Goal: Task Accomplishment & Management: Manage account settings

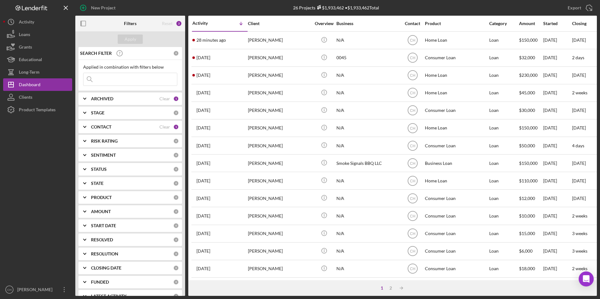
click at [212, 40] on time "28 minutes ago" at bounding box center [210, 40] width 29 height 5
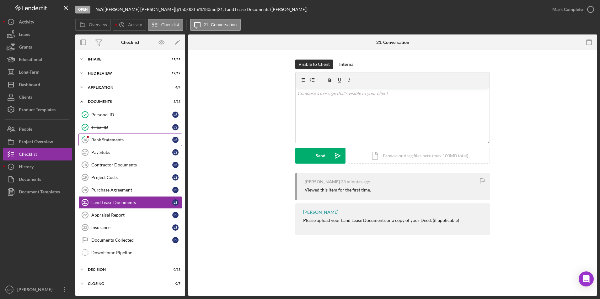
click at [118, 141] on div "Bank Statements" at bounding box center [131, 139] width 81 height 5
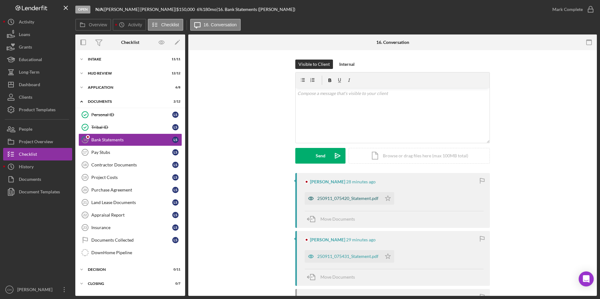
click at [370, 202] on div "250911_075420_Statement.pdf" at bounding box center [343, 198] width 77 height 13
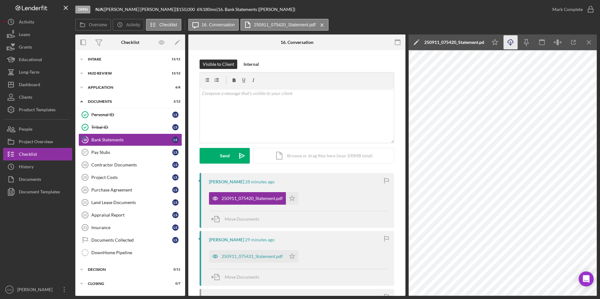
click at [511, 45] on icon "Icon/Download" at bounding box center [510, 42] width 14 height 14
click at [292, 198] on icon "Icon/Star" at bounding box center [292, 198] width 13 height 13
click at [248, 255] on div "250911_075431_Statement.pdf" at bounding box center [251, 256] width 61 height 5
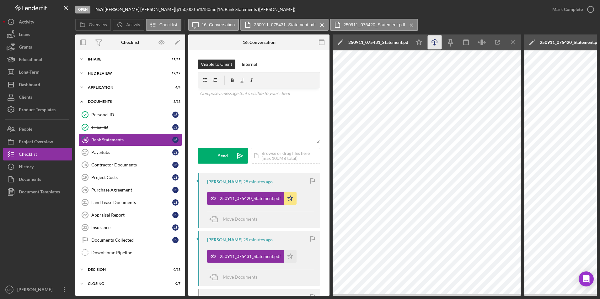
click at [434, 43] on line "button" at bounding box center [434, 42] width 0 height 3
click at [292, 256] on polygon "button" at bounding box center [290, 256] width 5 height 5
click at [565, 10] on div "Mark Complete" at bounding box center [567, 9] width 30 height 13
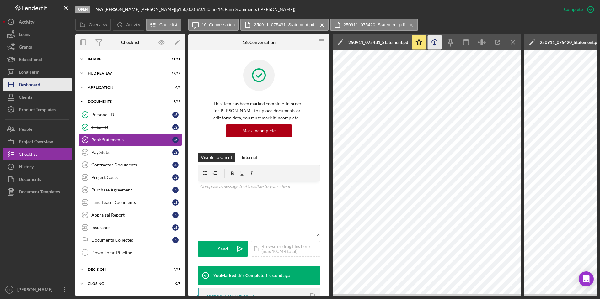
click at [24, 83] on div "Dashboard" at bounding box center [29, 85] width 21 height 14
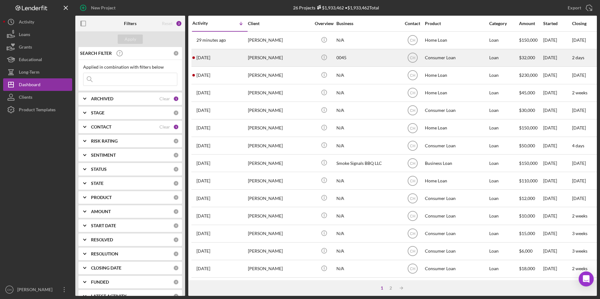
click at [237, 56] on div "[DATE] [PERSON_NAME]" at bounding box center [219, 58] width 55 height 17
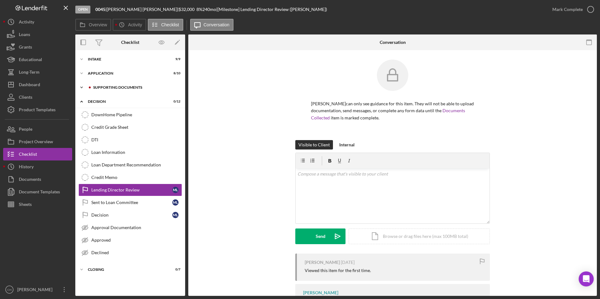
click at [109, 90] on div "Icon/Expander Supporting Documents 6 / 10" at bounding box center [130, 87] width 110 height 13
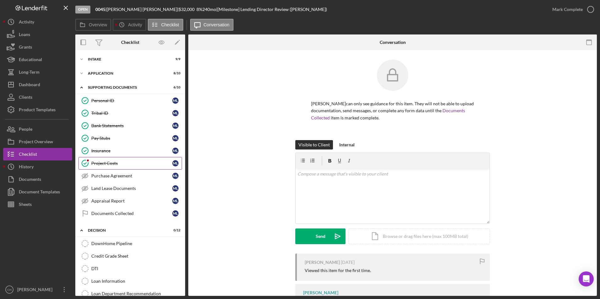
click at [111, 168] on link "Project Costs Project Costs m l" at bounding box center [130, 163] width 104 height 13
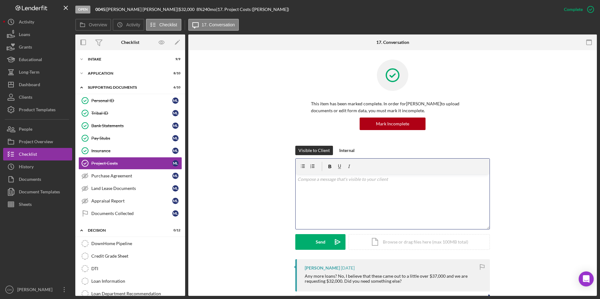
click at [315, 182] on p at bounding box center [392, 179] width 190 height 7
click at [310, 245] on button "Send Icon/icon-invite-send" at bounding box center [320, 242] width 50 height 16
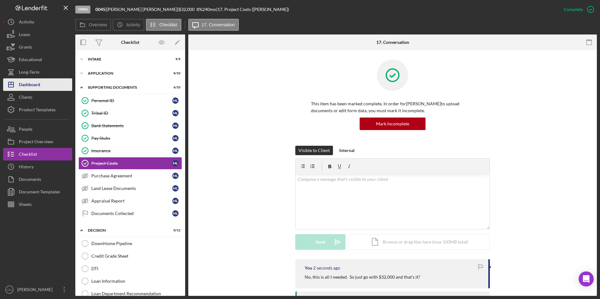
click at [28, 84] on div "Dashboard" at bounding box center [29, 85] width 21 height 14
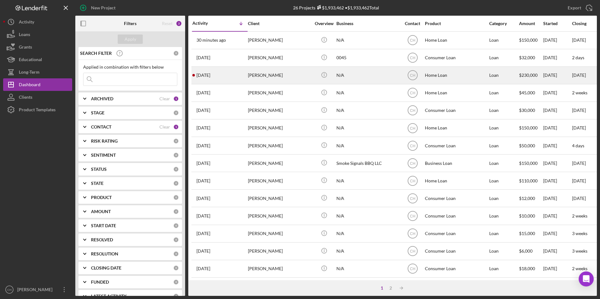
click at [245, 74] on div "[DATE] [PERSON_NAME]" at bounding box center [219, 75] width 55 height 17
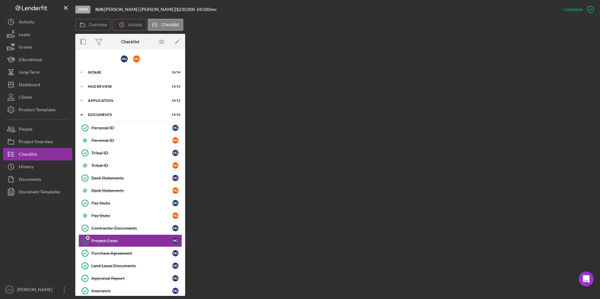
scroll to position [61, 0]
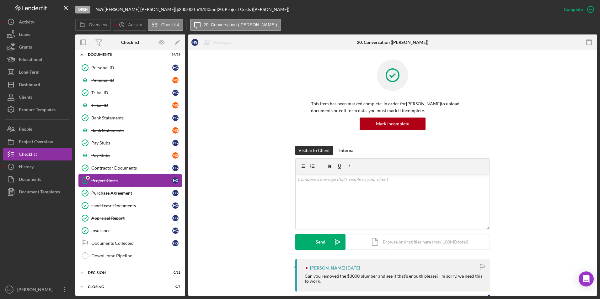
click at [114, 179] on div "Project Costs" at bounding box center [131, 180] width 81 height 5
click at [568, 12] on div "Mark Incomplete" at bounding box center [566, 9] width 34 height 13
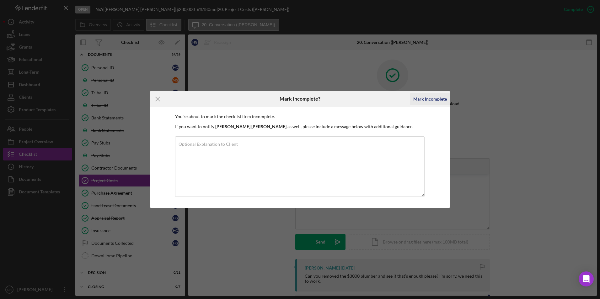
click at [429, 102] on div "Mark Incomplete" at bounding box center [430, 99] width 34 height 13
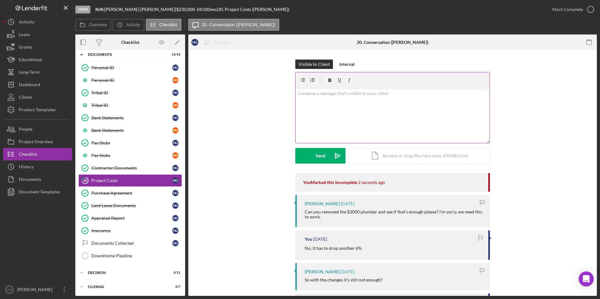
click at [314, 97] on div "v Color teal Color pink Remove color Add row above Add row below Add column bef…" at bounding box center [392, 115] width 194 height 55
click at [323, 100] on p "I am sorry I did not respond. I went home sick and am just getting back into th…" at bounding box center [392, 97] width 190 height 14
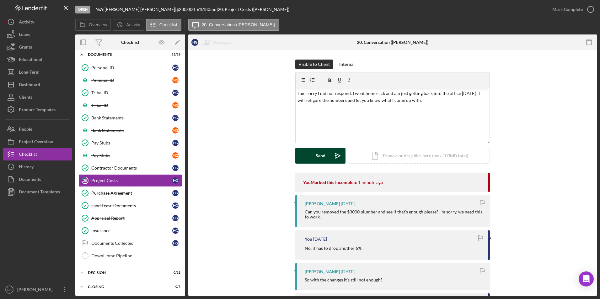
click at [322, 155] on div "Send" at bounding box center [321, 156] width 10 height 16
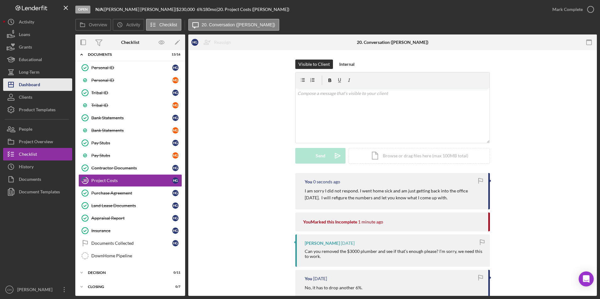
click at [42, 88] on button "Icon/Dashboard Dashboard" at bounding box center [37, 84] width 69 height 13
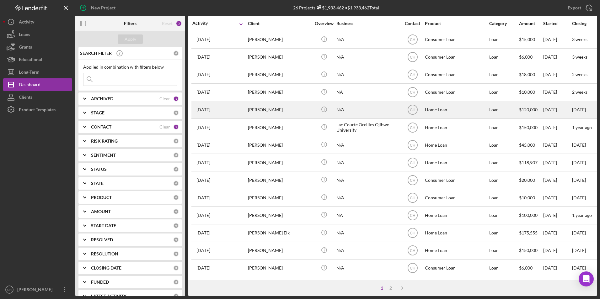
scroll to position [199, 0]
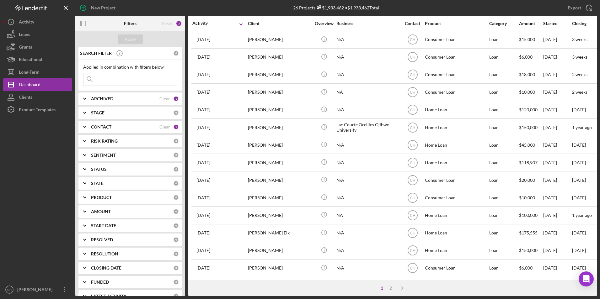
click at [115, 79] on input at bounding box center [129, 79] width 93 height 13
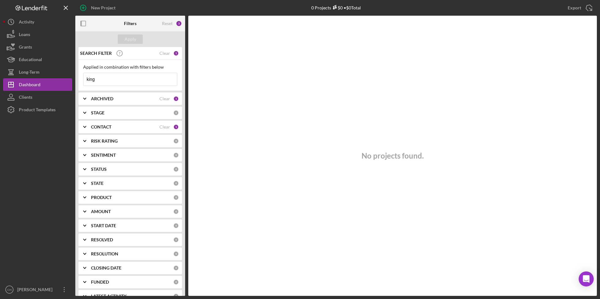
type input "king"
click at [95, 125] on b "CONTACT" at bounding box center [101, 127] width 20 height 5
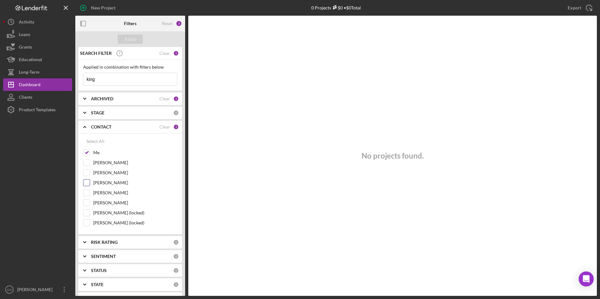
click at [87, 181] on input "[PERSON_NAME]" at bounding box center [86, 183] width 6 height 6
checkbox input "true"
click at [128, 36] on div "Apply" at bounding box center [131, 39] width 12 height 9
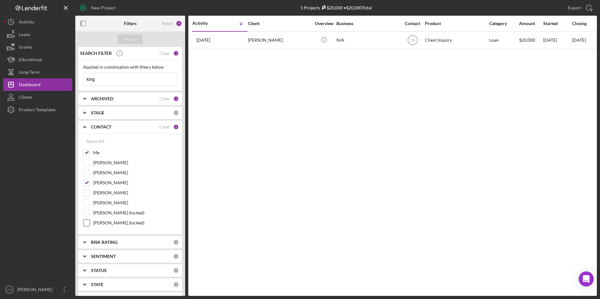
click at [84, 222] on input "[PERSON_NAME] (locked)" at bounding box center [86, 223] width 6 height 6
checkbox input "true"
click at [136, 36] on button "Apply" at bounding box center [130, 39] width 25 height 9
drag, startPoint x: 113, startPoint y: 78, endPoint x: 90, endPoint y: 79, distance: 23.2
click at [90, 79] on input "king" at bounding box center [129, 79] width 93 height 13
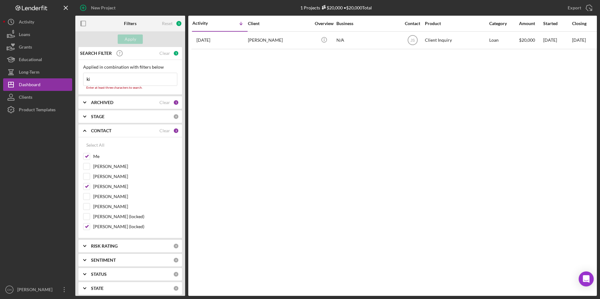
type input "k"
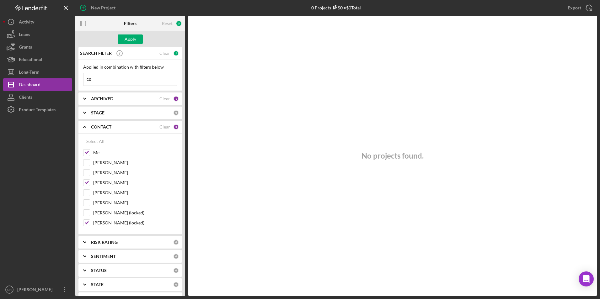
type input "c"
click at [102, 96] on b "ARCHIVED" at bounding box center [102, 98] width 22 height 5
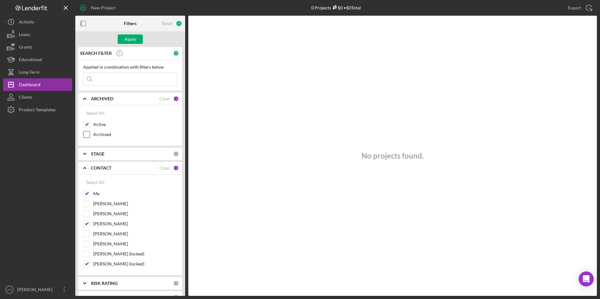
click at [86, 135] on input "Archived" at bounding box center [86, 134] width 6 height 6
checkbox input "true"
click at [86, 124] on input "Active" at bounding box center [86, 124] width 6 height 6
checkbox input "false"
click at [130, 39] on div "Apply" at bounding box center [131, 39] width 12 height 9
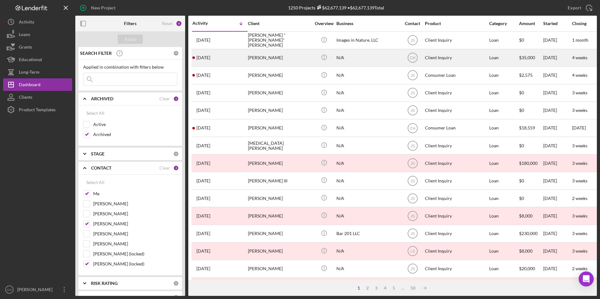
click at [257, 59] on div "[PERSON_NAME]" at bounding box center [279, 58] width 63 height 17
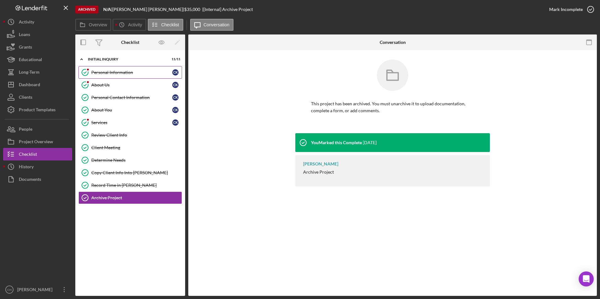
click at [105, 73] on div "Personal Information" at bounding box center [131, 72] width 81 height 5
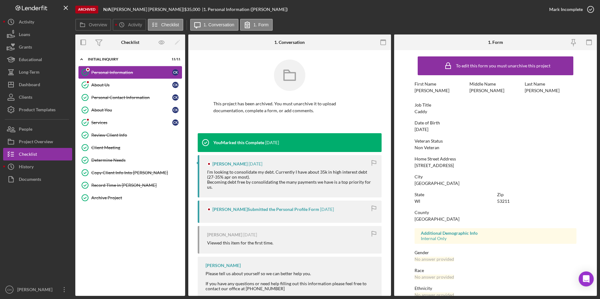
click at [104, 75] on div "Personal Information" at bounding box center [131, 72] width 81 height 5
click at [105, 88] on div "About Us" at bounding box center [131, 85] width 81 height 5
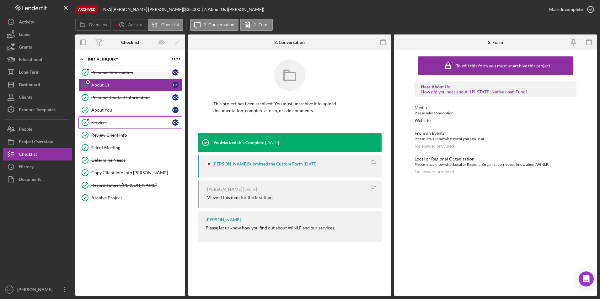
click at [100, 121] on div "Services" at bounding box center [131, 122] width 81 height 5
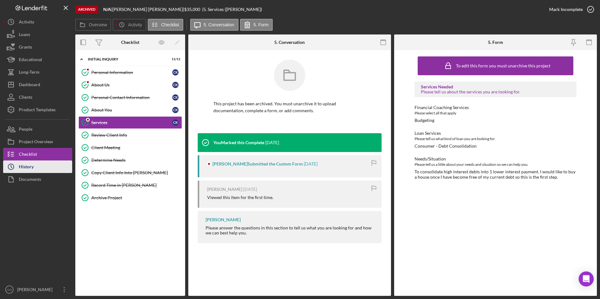
click at [37, 167] on button "Icon/History History" at bounding box center [37, 167] width 69 height 13
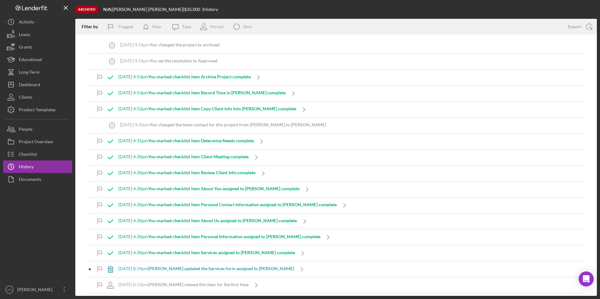
click at [172, 141] on b "You marked checklist item Determine Needs complete" at bounding box center [201, 140] width 106 height 5
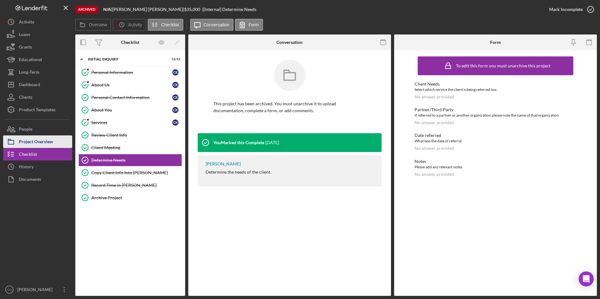
click at [36, 140] on div "Project Overview" at bounding box center [36, 143] width 34 height 14
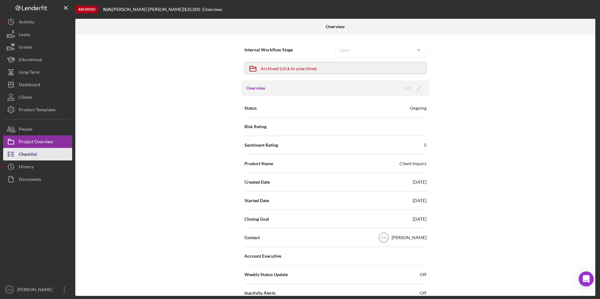
click at [29, 153] on div "Checklist" at bounding box center [28, 155] width 18 height 14
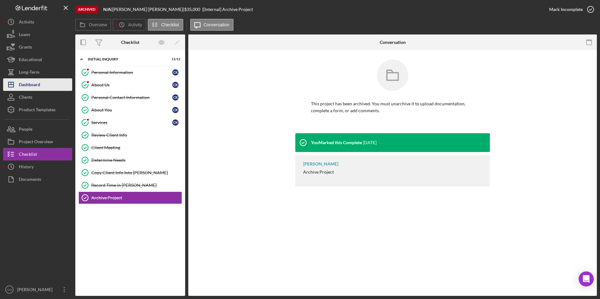
click at [42, 86] on button "Icon/Dashboard Dashboard" at bounding box center [37, 84] width 69 height 13
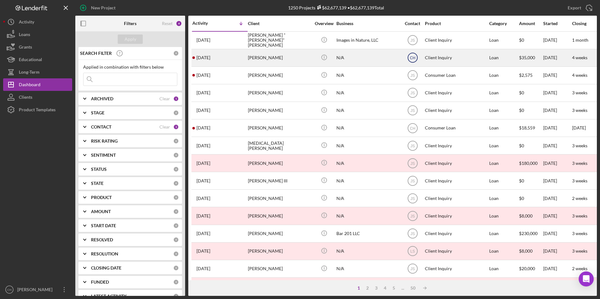
click at [415, 56] on text "CH" at bounding box center [412, 58] width 5 height 4
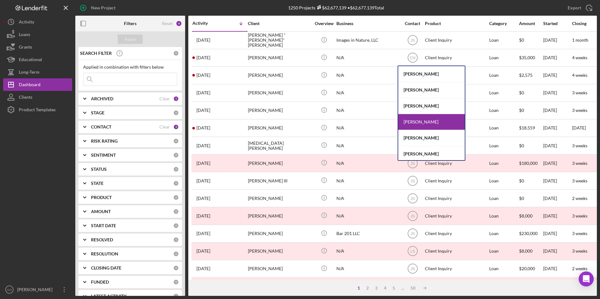
click at [419, 124] on div "[PERSON_NAME]" at bounding box center [431, 122] width 67 height 16
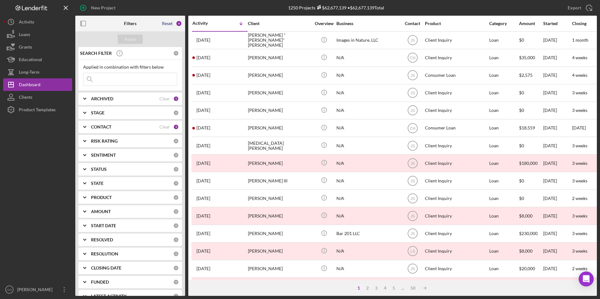
click at [165, 23] on div "Reset" at bounding box center [167, 23] width 11 height 5
click at [126, 44] on div "Apply" at bounding box center [131, 39] width 12 height 9
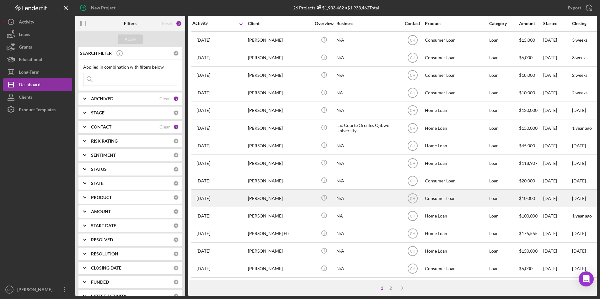
scroll to position [199, 0]
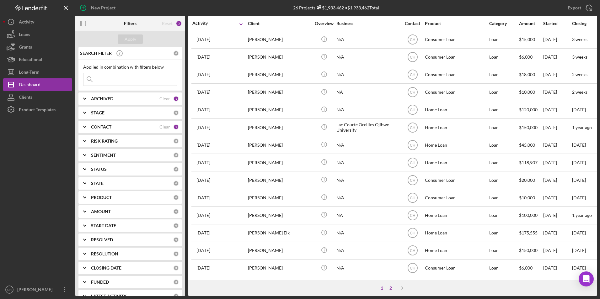
click at [390, 290] on div "2" at bounding box center [390, 288] width 9 height 5
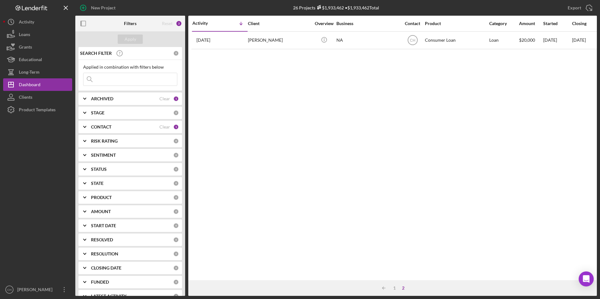
scroll to position [0, 0]
click at [393, 288] on div "1" at bounding box center [394, 288] width 9 height 5
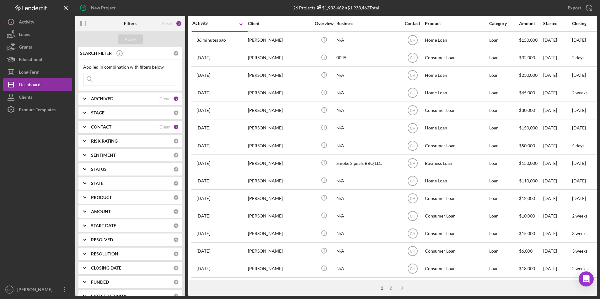
click at [91, 96] on icon "Icon/Expander" at bounding box center [85, 99] width 16 height 16
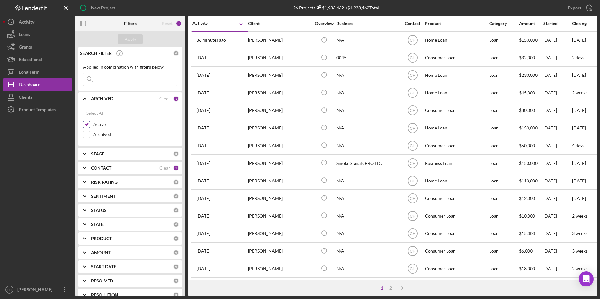
click at [86, 123] on input "Active" at bounding box center [86, 124] width 6 height 6
checkbox input "false"
click at [87, 136] on input "Archived" at bounding box center [86, 134] width 6 height 6
checkbox input "true"
click at [110, 81] on input at bounding box center [129, 79] width 93 height 13
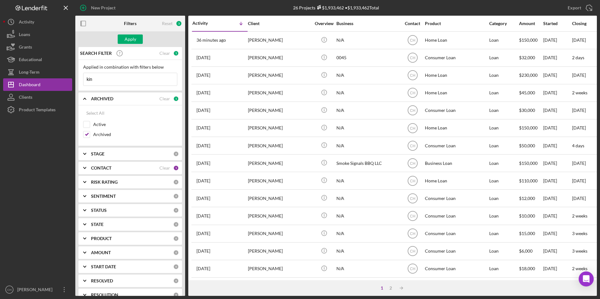
type input "king"
click at [137, 43] on button "Apply" at bounding box center [130, 39] width 25 height 9
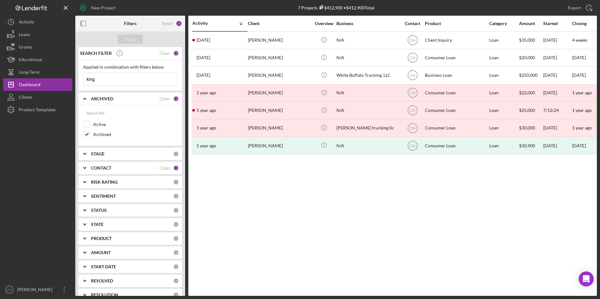
click at [105, 169] on b "CONTACT" at bounding box center [101, 168] width 20 height 5
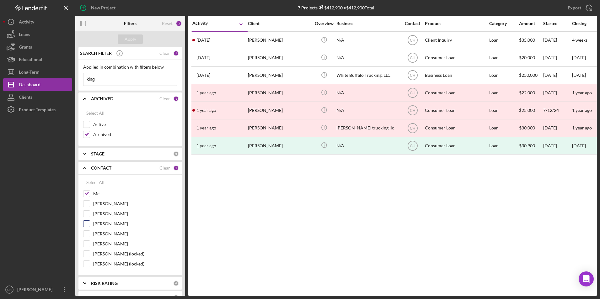
click at [87, 223] on input "[PERSON_NAME]" at bounding box center [86, 224] width 6 height 6
checkbox input "true"
click at [86, 262] on input "[PERSON_NAME] (locked)" at bounding box center [86, 264] width 6 height 6
checkbox input "true"
click at [134, 42] on div "Apply" at bounding box center [131, 39] width 12 height 9
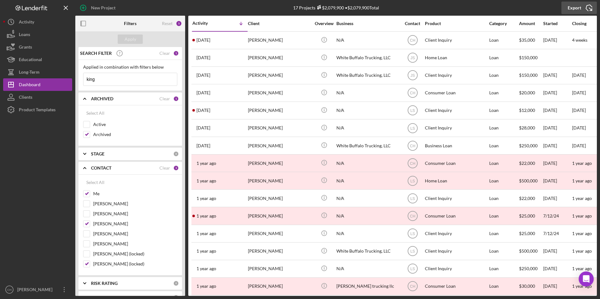
click at [582, 6] on icon "Icon/Export" at bounding box center [589, 8] width 16 height 16
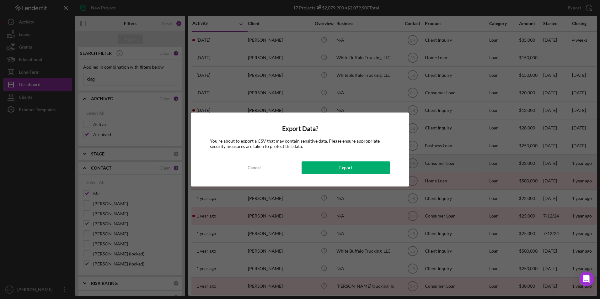
click at [249, 169] on div "Cancel" at bounding box center [254, 168] width 13 height 13
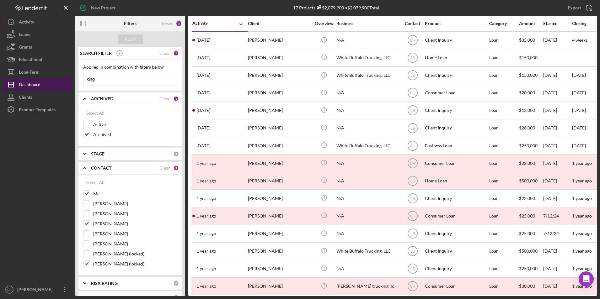
drag, startPoint x: 116, startPoint y: 80, endPoint x: 46, endPoint y: 78, distance: 70.3
click at [46, 78] on div "New Project 17 Projects $2,079,900 • $2,079,900 Total Export Icon/Export Filter…" at bounding box center [300, 148] width 594 height 296
type input "shelby"
click at [127, 38] on div "Apply" at bounding box center [131, 39] width 12 height 9
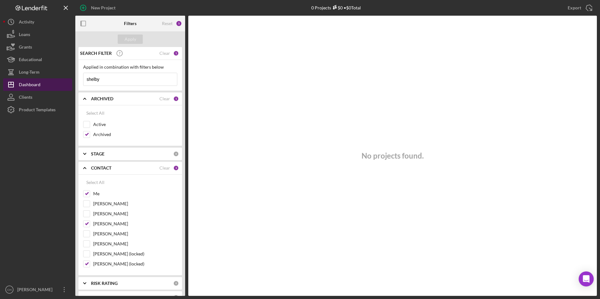
click at [26, 85] on div "Dashboard" at bounding box center [30, 85] width 22 height 14
click at [167, 24] on div "Reset" at bounding box center [167, 23] width 11 height 5
checkbox input "true"
checkbox input "false"
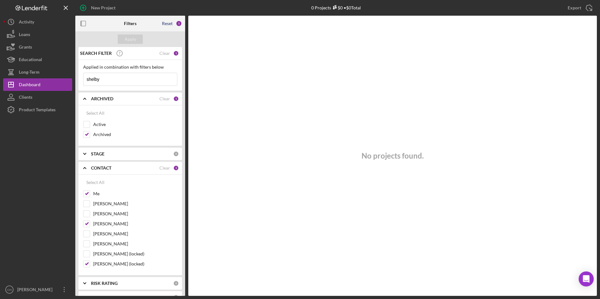
checkbox input "false"
click at [102, 77] on input at bounding box center [129, 79] width 93 height 13
click at [86, 227] on input "[PERSON_NAME]" at bounding box center [86, 224] width 6 height 6
checkbox input "true"
click at [87, 261] on input "[PERSON_NAME] (locked)" at bounding box center [86, 264] width 6 height 6
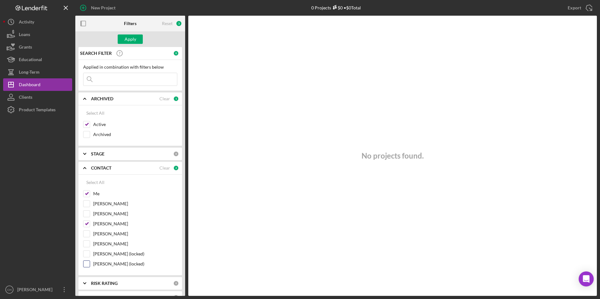
checkbox input "true"
click at [103, 82] on input at bounding box center [129, 79] width 93 height 13
type input "s"
click at [39, 99] on button "Clients" at bounding box center [37, 97] width 69 height 13
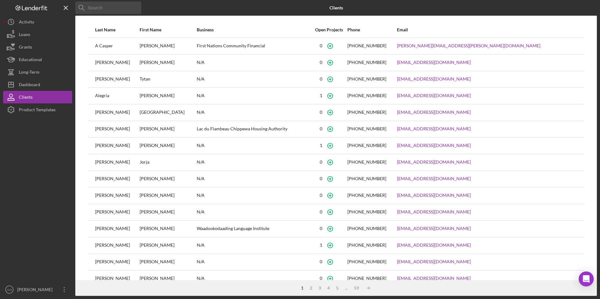
click at [101, 8] on input at bounding box center [108, 8] width 66 height 13
type input "king"
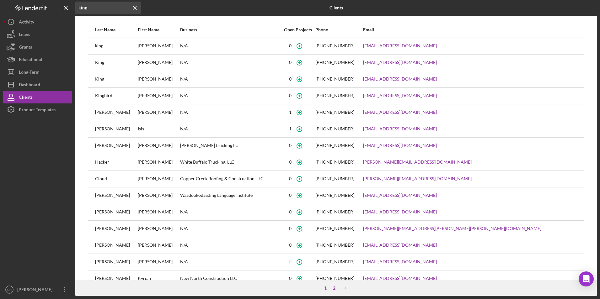
click at [336, 287] on div "2" at bounding box center [334, 288] width 9 height 5
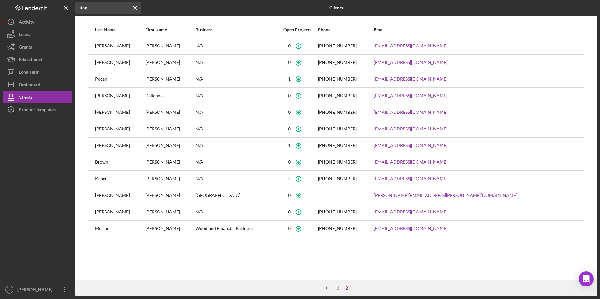
click at [328, 289] on icon "Icon/Table Sort Arrow" at bounding box center [327, 288] width 13 height 13
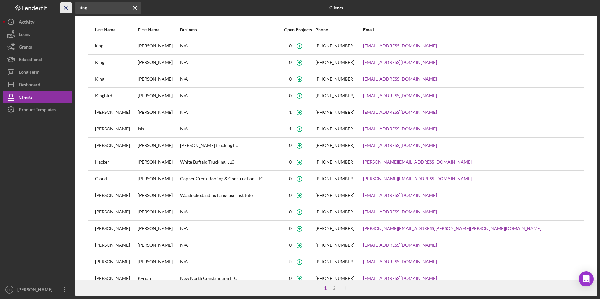
click at [65, 8] on icon "Icon/Menu Close" at bounding box center [66, 8] width 14 height 14
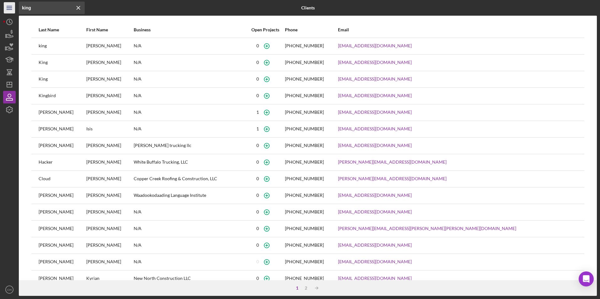
click at [7, 6] on line "button" at bounding box center [9, 6] width 5 height 0
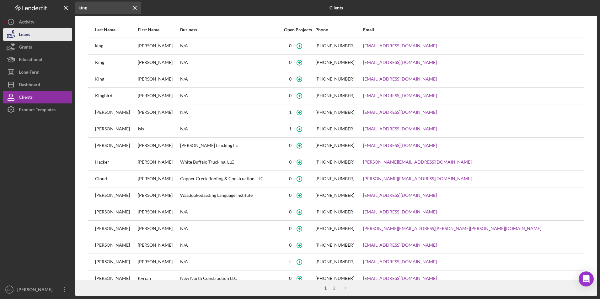
click at [20, 34] on div "Loans" at bounding box center [24, 35] width 11 height 14
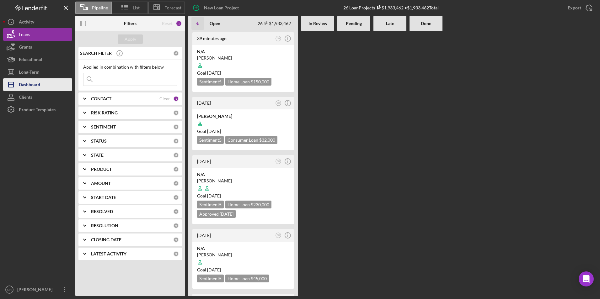
click at [24, 88] on div "Dashboard" at bounding box center [29, 85] width 21 height 14
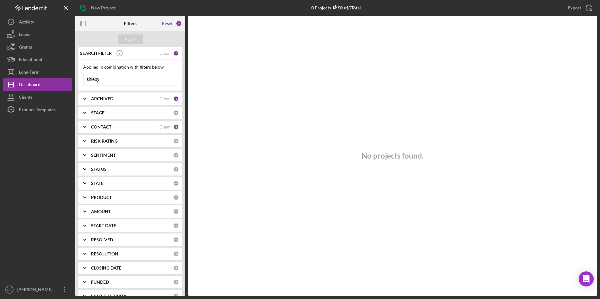
click at [165, 23] on div "Reset" at bounding box center [167, 23] width 11 height 5
click at [133, 37] on div "Apply" at bounding box center [131, 39] width 12 height 9
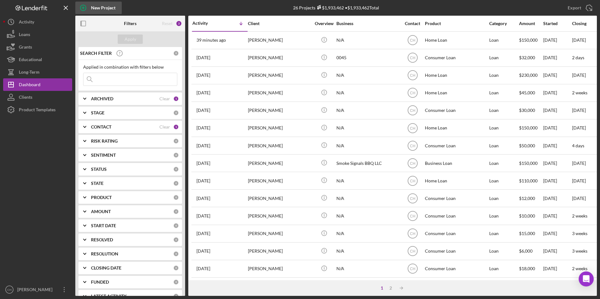
click at [104, 9] on div "New Project" at bounding box center [103, 8] width 24 height 13
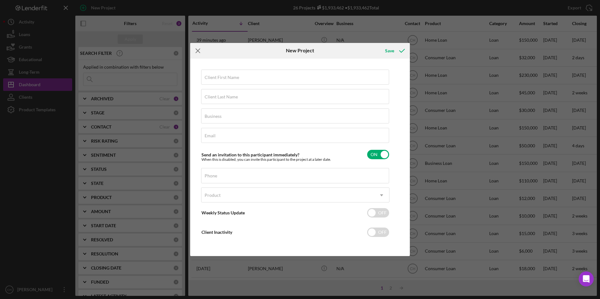
click at [194, 50] on icon "Icon/Menu Close" at bounding box center [198, 51] width 16 height 16
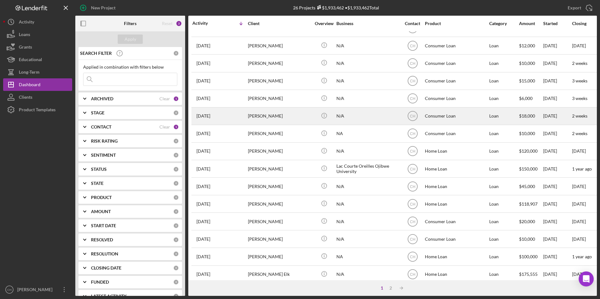
scroll to position [199, 0]
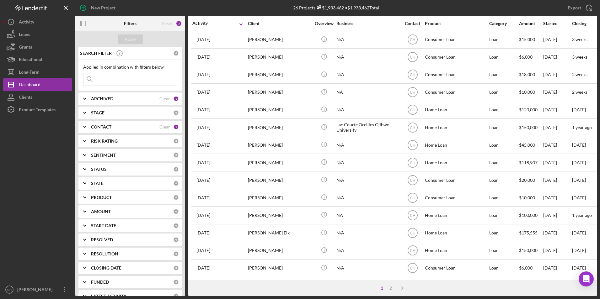
click at [109, 223] on b "START DATE" at bounding box center [103, 225] width 25 height 5
click at [105, 226] on b "START DATE" at bounding box center [103, 225] width 25 height 5
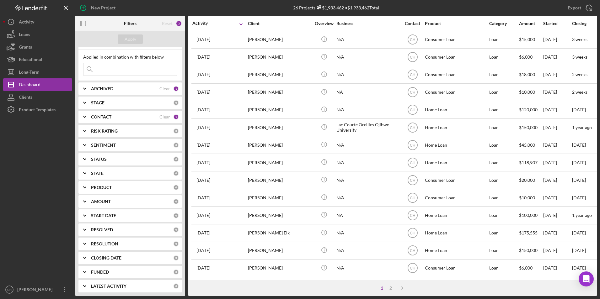
scroll to position [11, 0]
click at [102, 286] on b "LATEST ACTIVITY" at bounding box center [108, 285] width 35 height 5
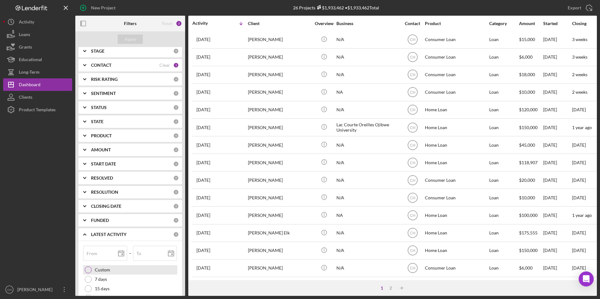
scroll to position [63, 0]
click at [98, 279] on label "7 days" at bounding box center [101, 278] width 12 height 5
type input "[DATE]"
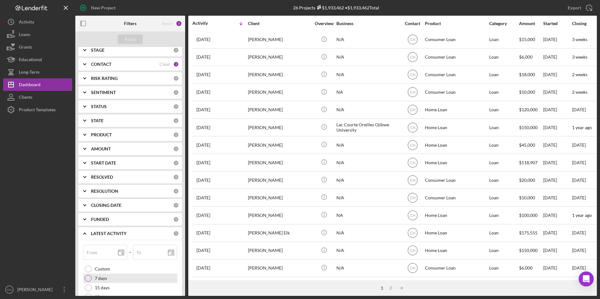
type input "[DATE]"
click at [142, 38] on button "Apply" at bounding box center [130, 39] width 25 height 9
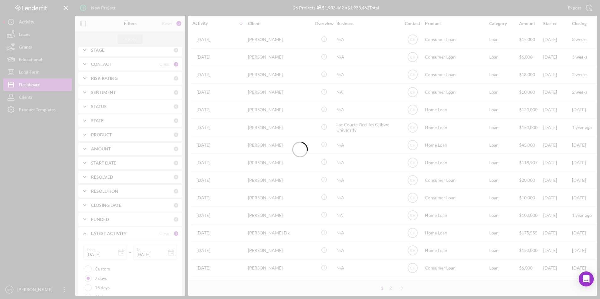
scroll to position [0, 0]
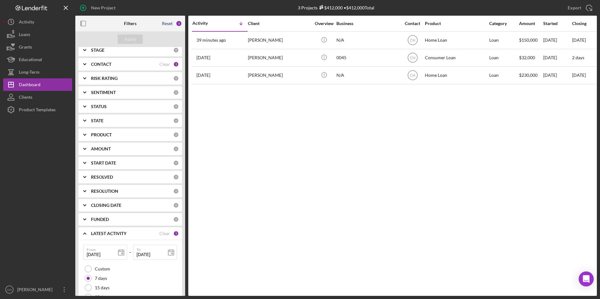
click at [168, 22] on div "Reset" at bounding box center [167, 23] width 11 height 5
click at [136, 38] on button "Apply" at bounding box center [130, 39] width 25 height 9
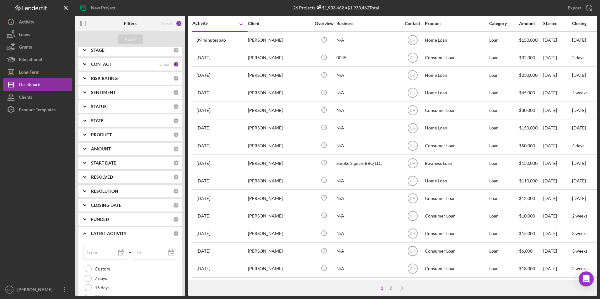
click at [83, 234] on icon "Icon/Expander" at bounding box center [85, 234] width 16 height 16
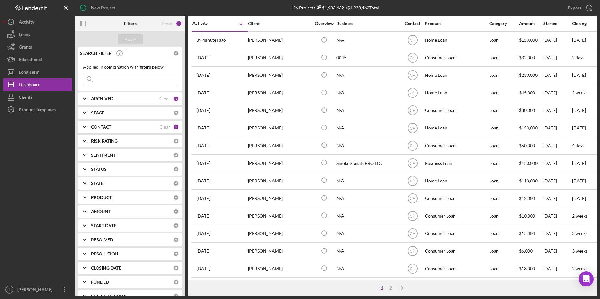
click at [109, 99] on b "ARCHIVED" at bounding box center [102, 98] width 22 height 5
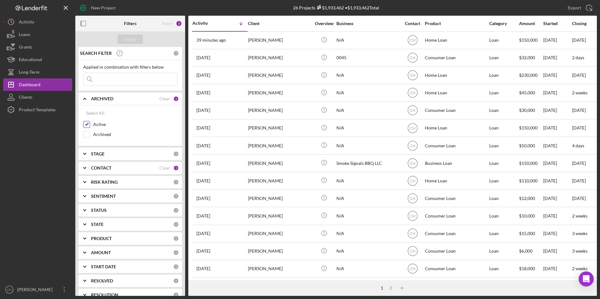
click at [88, 127] on input "Active" at bounding box center [86, 124] width 6 height 6
checkbox input "false"
click at [86, 135] on input "Archived" at bounding box center [86, 134] width 6 height 6
checkbox input "true"
click at [138, 40] on button "Apply" at bounding box center [130, 39] width 25 height 9
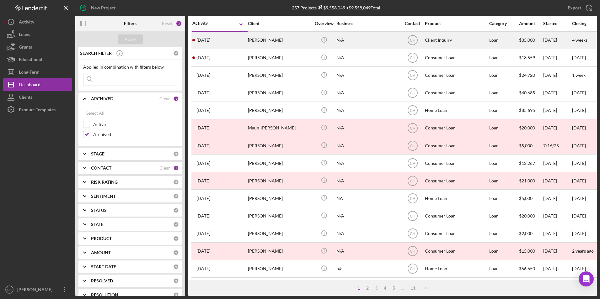
click at [265, 41] on div "[PERSON_NAME]" at bounding box center [279, 40] width 63 height 17
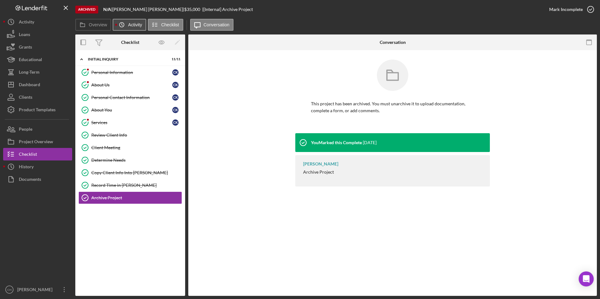
click at [131, 24] on label "Activity" at bounding box center [135, 24] width 14 height 5
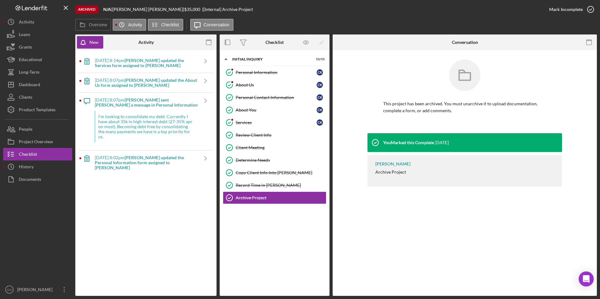
click at [120, 65] on b "[PERSON_NAME] updated the Services form assigned to [PERSON_NAME]" at bounding box center [139, 63] width 89 height 10
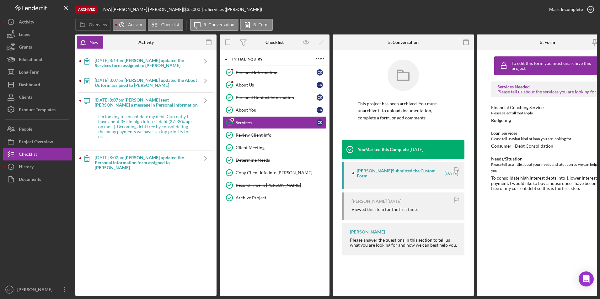
click at [116, 81] on div "[DATE] 8:07pm [PERSON_NAME] updated the About Us form assigned to [PERSON_NAME]" at bounding box center [146, 83] width 103 height 10
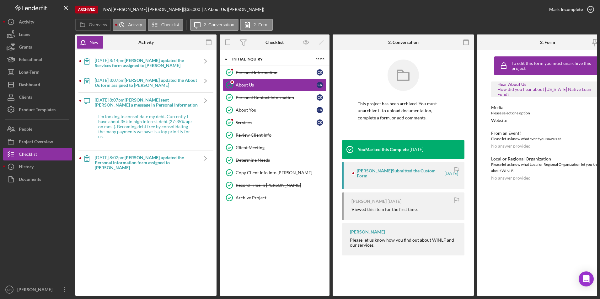
click at [117, 104] on b "[PERSON_NAME] sent [PERSON_NAME] a message in Personal Information" at bounding box center [146, 102] width 103 height 10
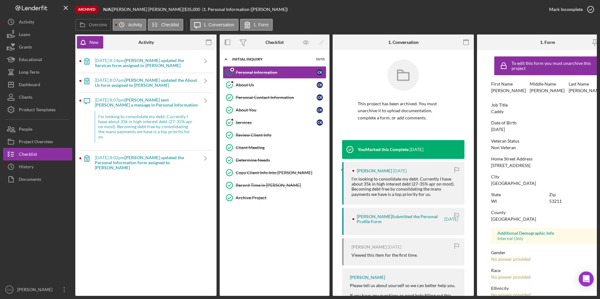
click at [127, 155] on div "[DATE] 8:02pm [PERSON_NAME] updated the Personal Information form assigned to […" at bounding box center [146, 162] width 103 height 15
click at [137, 24] on label "Activity" at bounding box center [135, 24] width 14 height 5
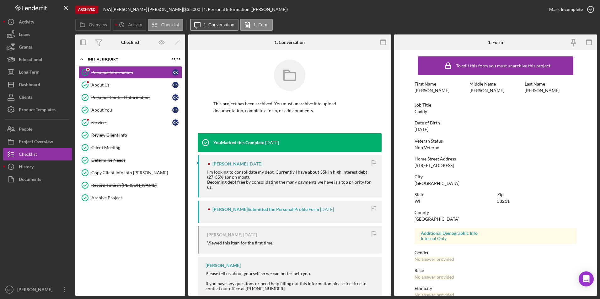
click at [200, 24] on icon "Icon/Message" at bounding box center [197, 25] width 16 height 16
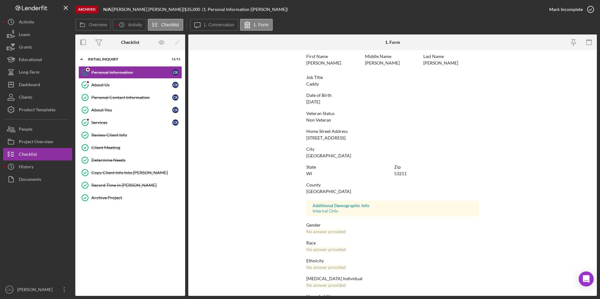
scroll to position [47, 0]
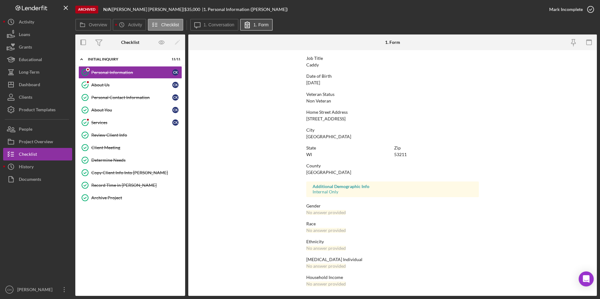
click at [263, 29] on button "1. Form" at bounding box center [256, 25] width 33 height 12
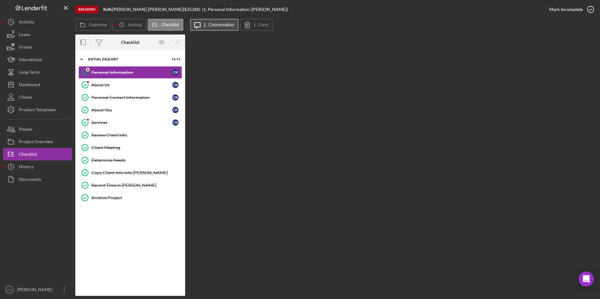
click at [207, 21] on button "Icon/Message 1. Conversation" at bounding box center [214, 25] width 48 height 12
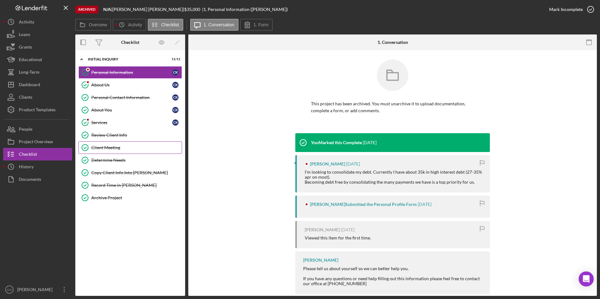
click at [110, 147] on div "Client Meeting" at bounding box center [136, 147] width 90 height 5
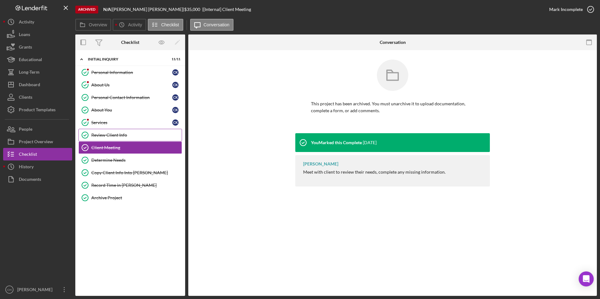
click at [109, 134] on div "Review Client Info" at bounding box center [136, 135] width 90 height 5
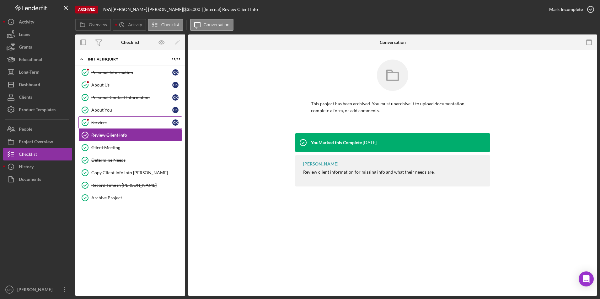
click at [107, 124] on div "Services" at bounding box center [131, 122] width 81 height 5
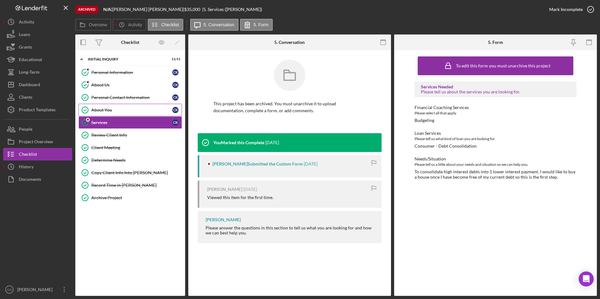
click at [106, 113] on link "About You About You C K" at bounding box center [130, 110] width 104 height 13
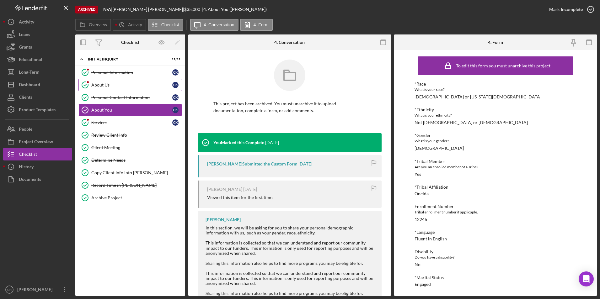
click at [107, 89] on link "About Us About Us C K" at bounding box center [130, 85] width 104 height 13
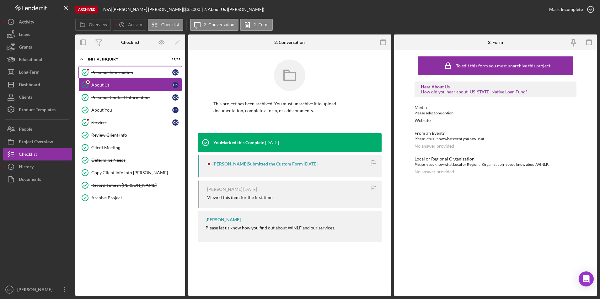
click at [112, 67] on link "Personal Information Personal Information C K" at bounding box center [130, 72] width 104 height 13
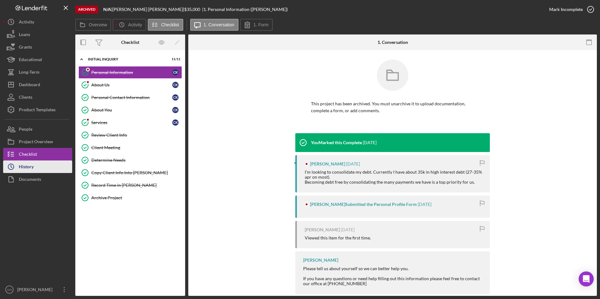
click at [42, 168] on button "Icon/History History" at bounding box center [37, 167] width 69 height 13
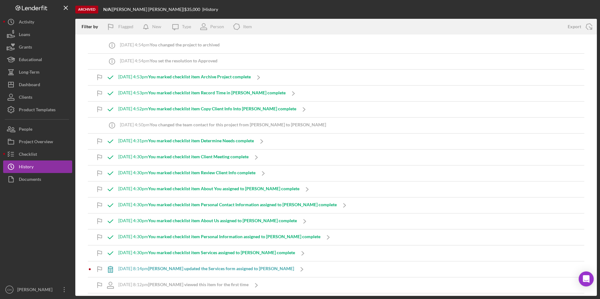
click at [142, 125] on div "[DATE] 4:50pm You changed the team contact for this project from [PERSON_NAME] …" at bounding box center [223, 124] width 206 height 5
click at [207, 110] on b "You marked checklist item Copy Client Info Into [PERSON_NAME] complete" at bounding box center [222, 108] width 148 height 5
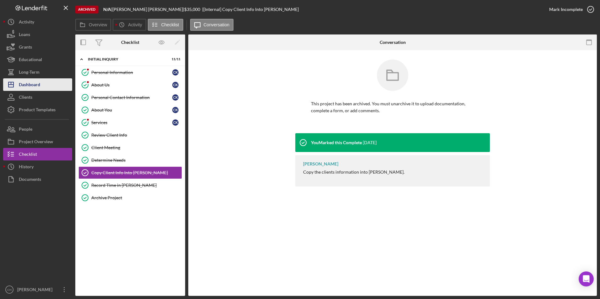
click at [43, 83] on button "Icon/Dashboard Dashboard" at bounding box center [37, 84] width 69 height 13
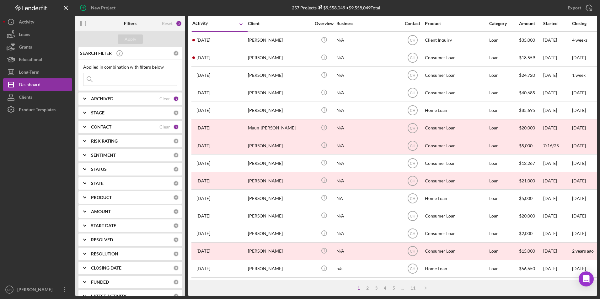
click at [109, 125] on b "CONTACT" at bounding box center [101, 127] width 20 height 5
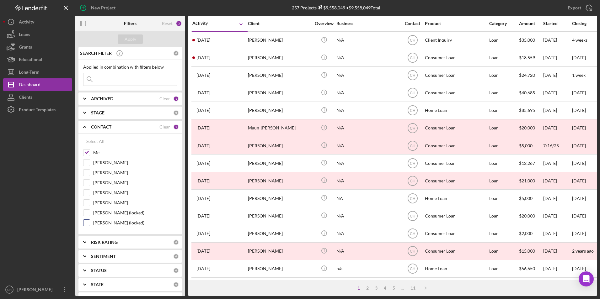
click at [87, 223] on input "[PERSON_NAME] (locked)" at bounding box center [86, 223] width 6 height 6
checkbox input "true"
click at [129, 43] on div "Apply" at bounding box center [131, 39] width 12 height 9
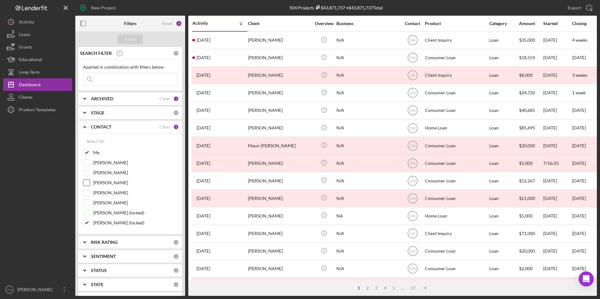
click at [87, 182] on input "[PERSON_NAME]" at bounding box center [86, 183] width 6 height 6
checkbox input "true"
click at [86, 173] on input "[PERSON_NAME]" at bounding box center [86, 173] width 6 height 6
checkbox input "true"
click at [133, 37] on div "Apply" at bounding box center [131, 39] width 12 height 9
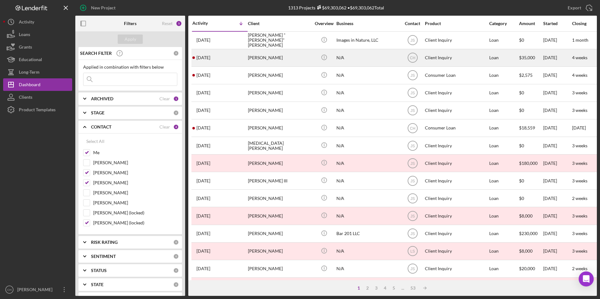
click at [272, 57] on div "[PERSON_NAME]" at bounding box center [279, 58] width 63 height 17
